Goal: Task Accomplishment & Management: Manage account settings

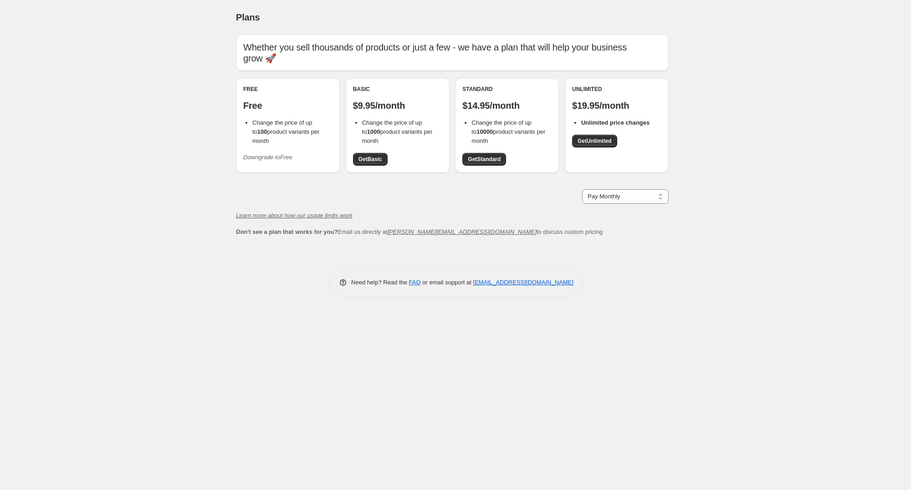
click at [271, 153] on button "Downgrade to Free" at bounding box center [268, 157] width 60 height 15
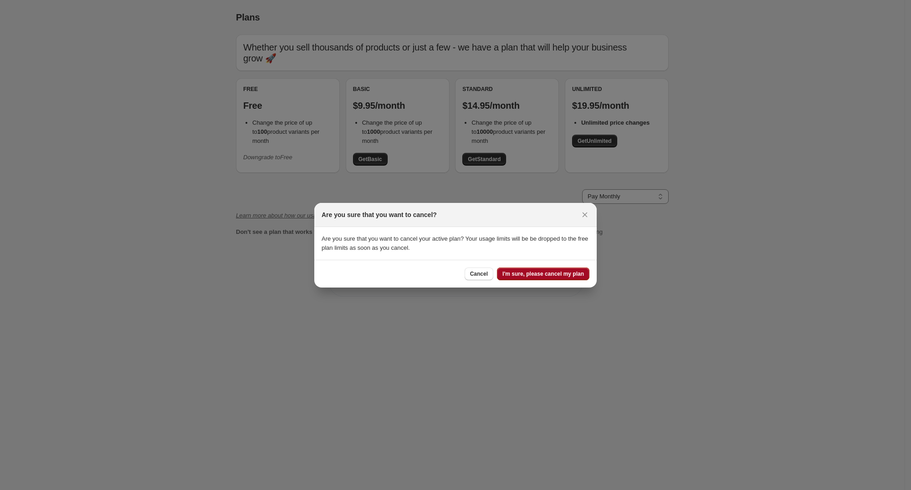
click at [561, 276] on span "I'm sure, please cancel my plan" at bounding box center [543, 274] width 82 height 7
